Goal: Transaction & Acquisition: Purchase product/service

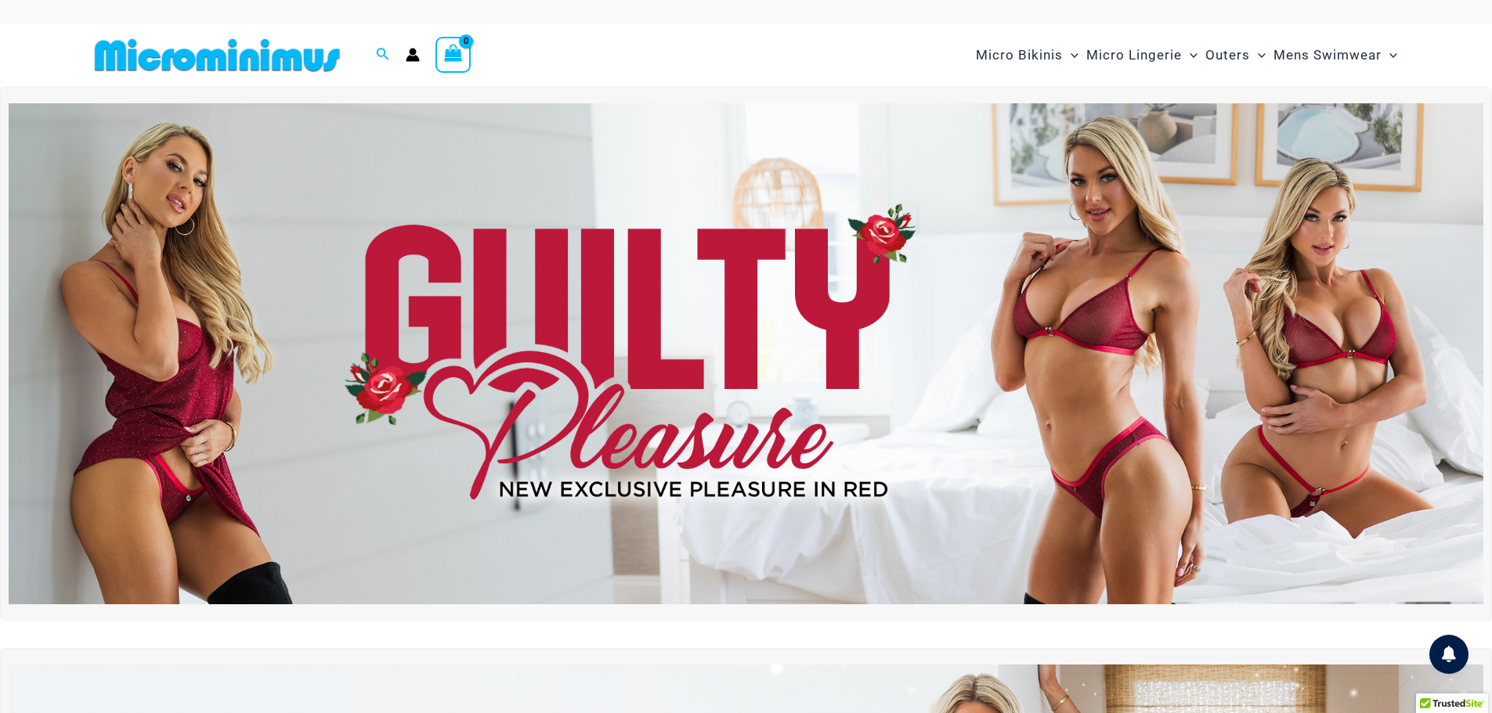
click at [911, 349] on img at bounding box center [746, 353] width 1475 height 501
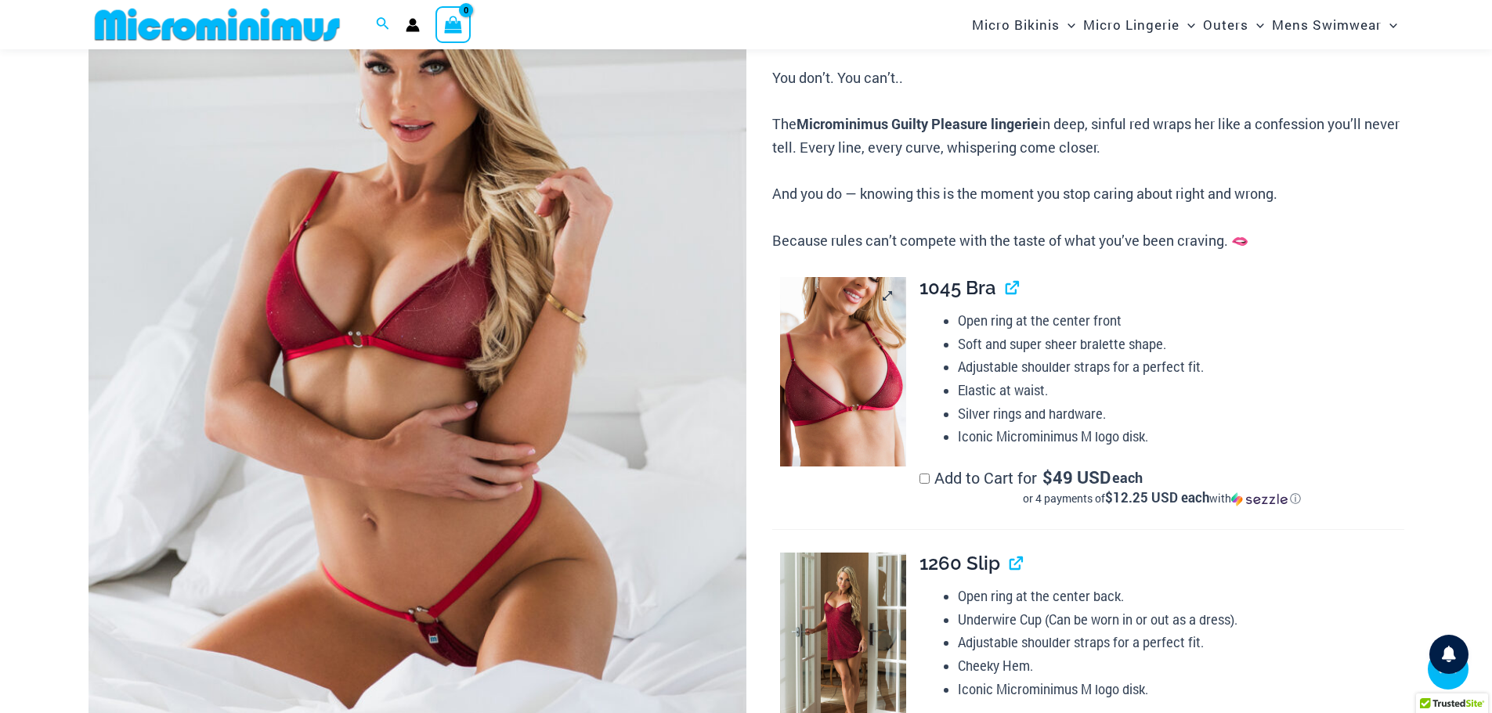
scroll to position [298, 0]
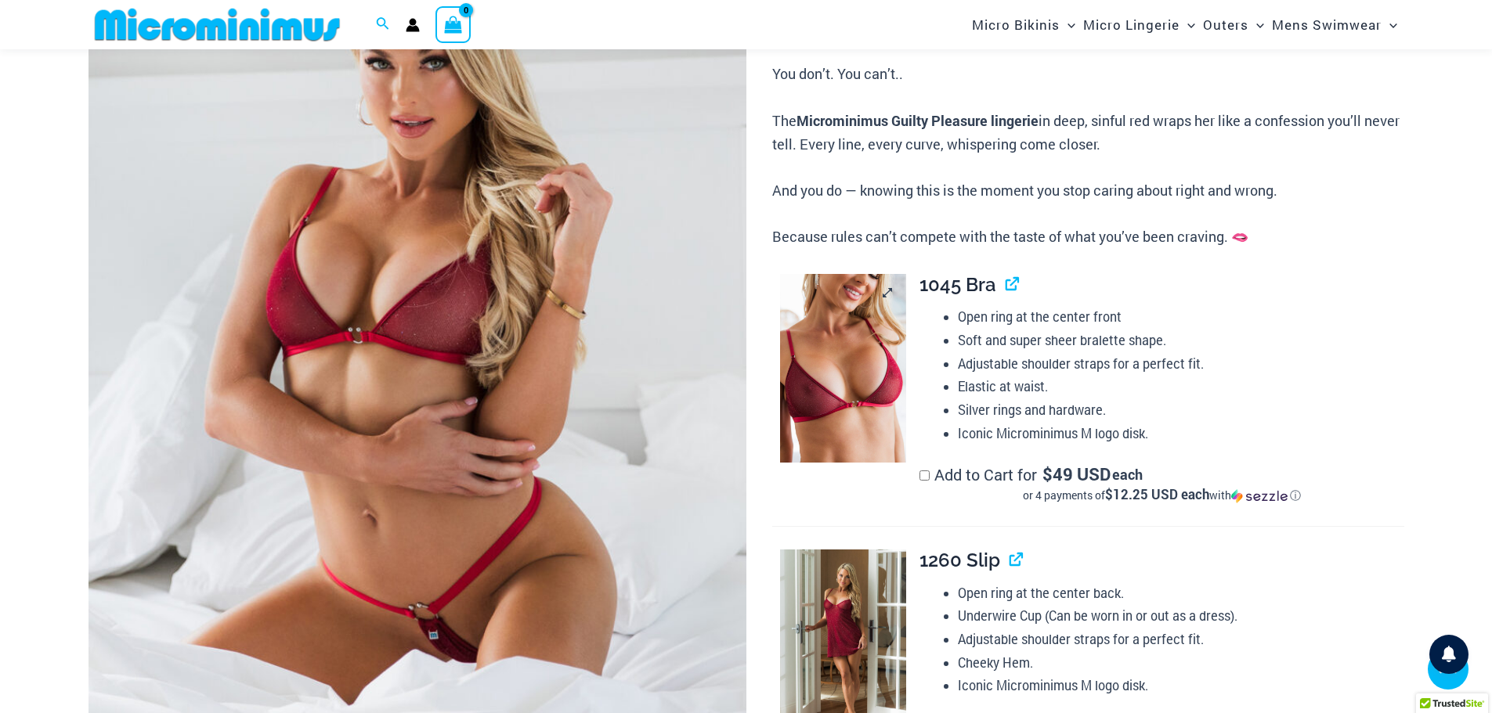
click at [843, 381] on img at bounding box center [843, 369] width 126 height 190
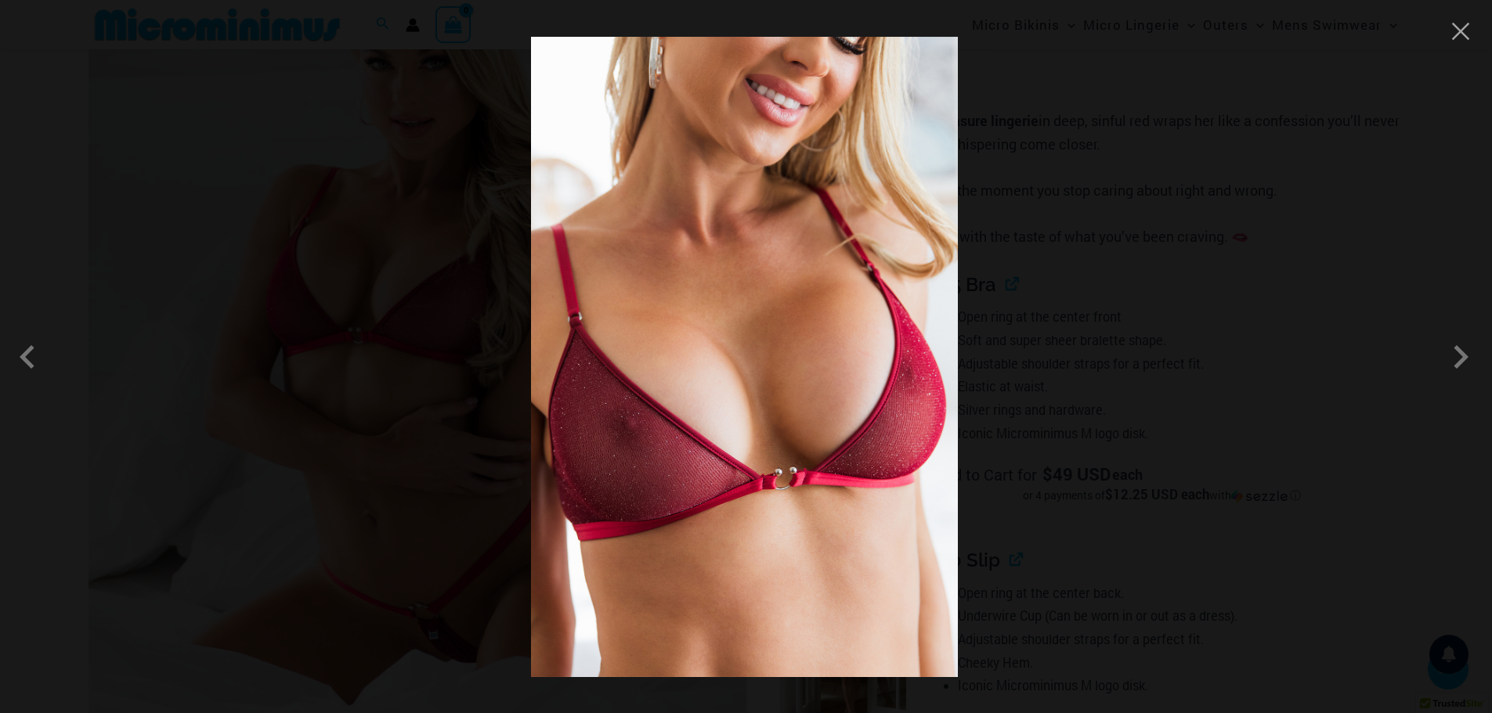
click at [1448, 31] on div at bounding box center [746, 356] width 1492 height 713
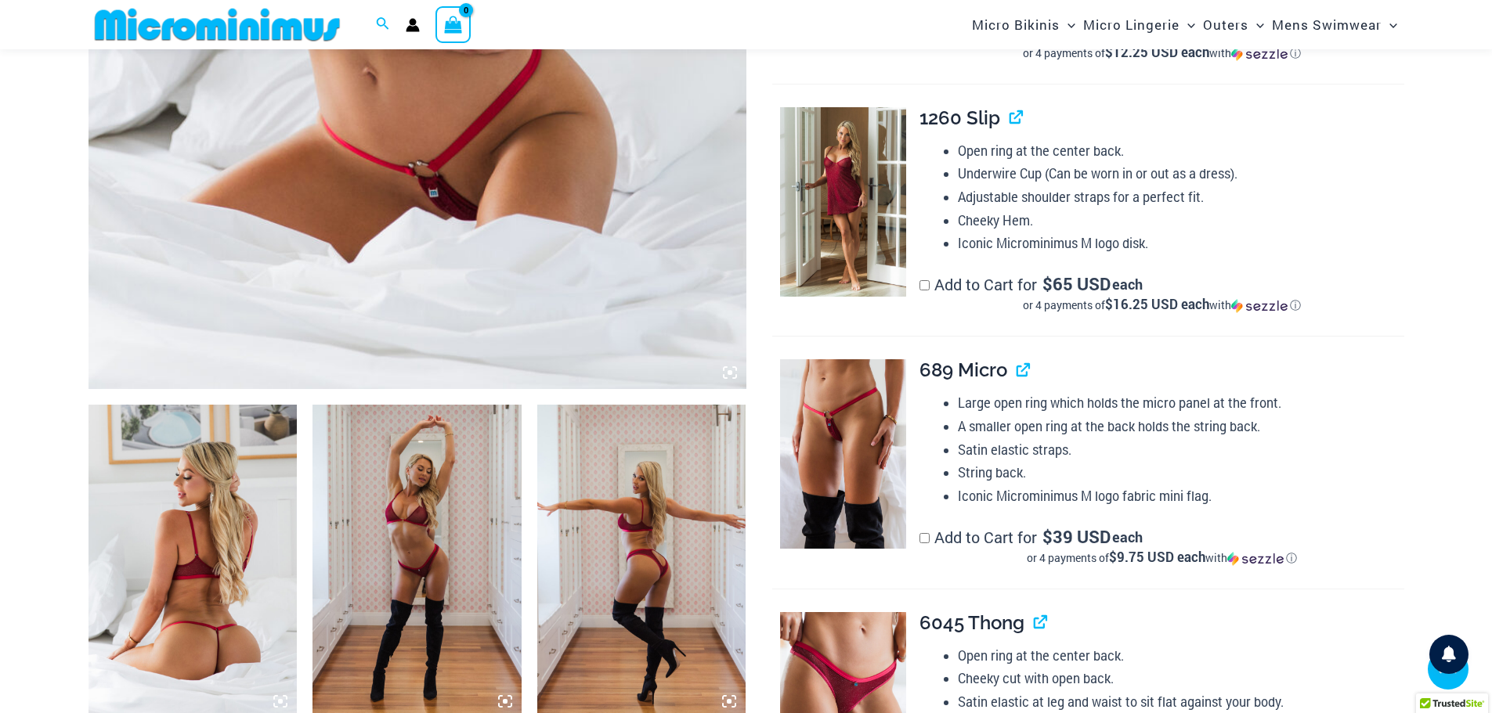
scroll to position [768, 0]
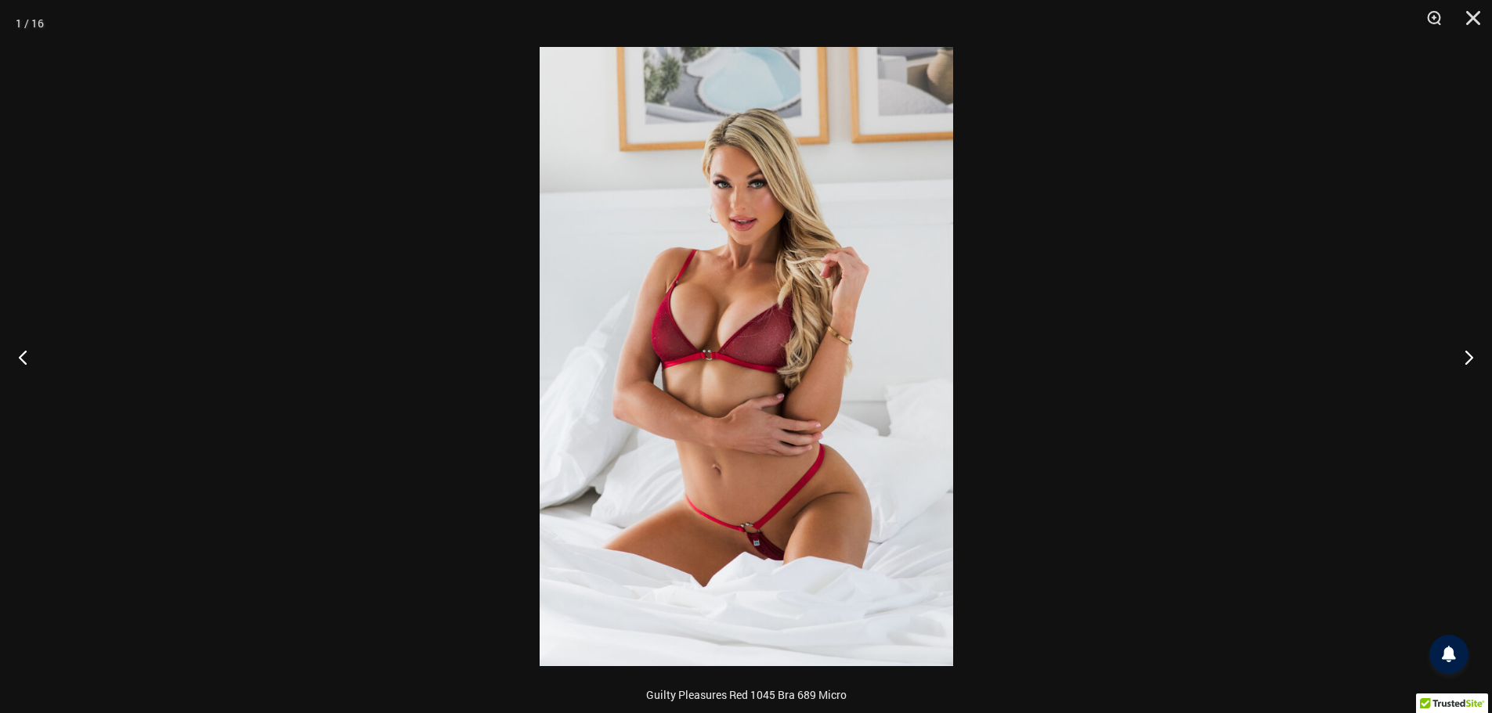
click at [872, 390] on img at bounding box center [747, 356] width 414 height 619
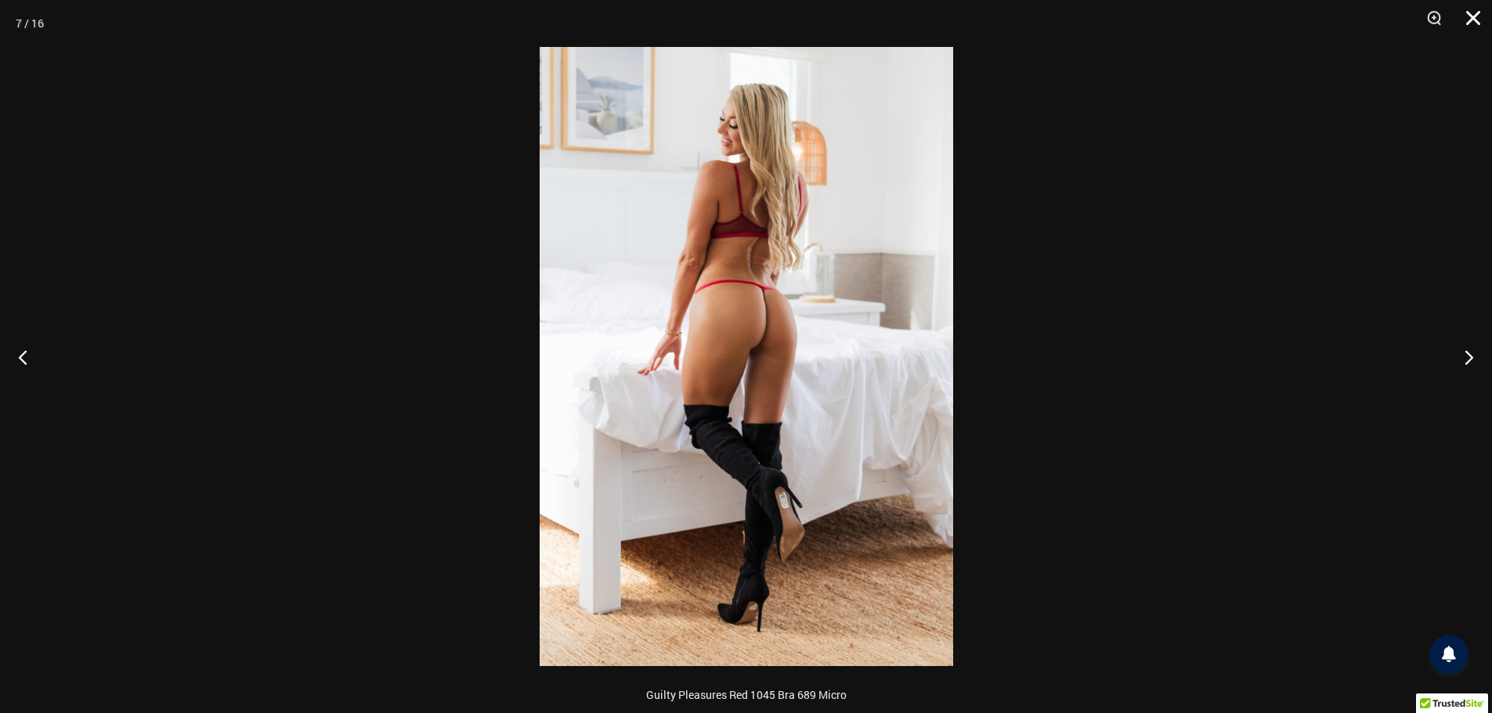
click at [1483, 17] on button "Close" at bounding box center [1467, 23] width 39 height 47
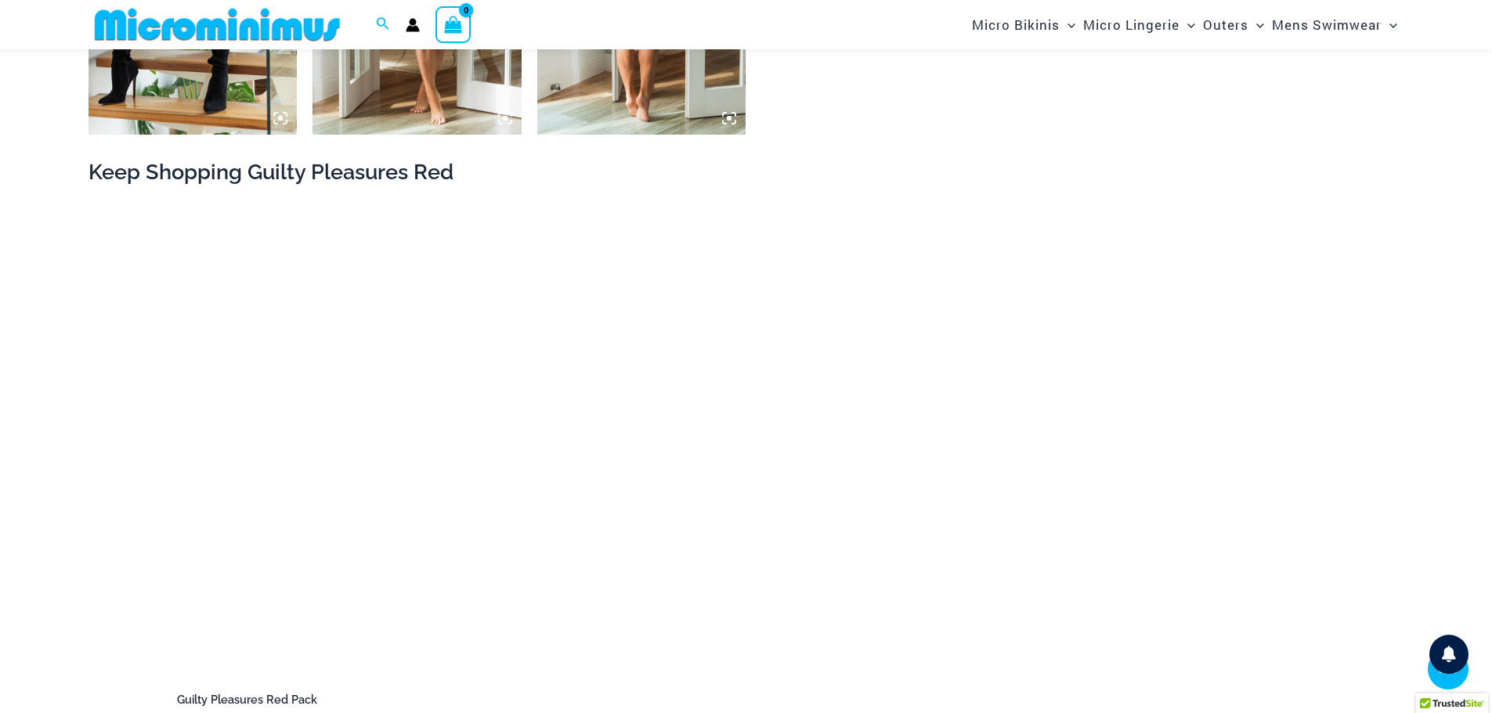
scroll to position [2804, 0]
